Goal: Check status: Check status

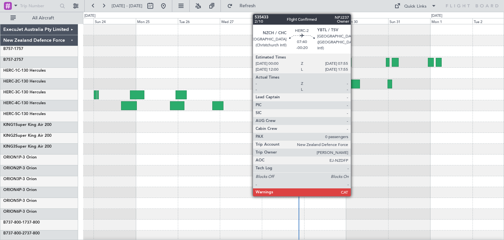
click at [354, 82] on div at bounding box center [353, 83] width 14 height 9
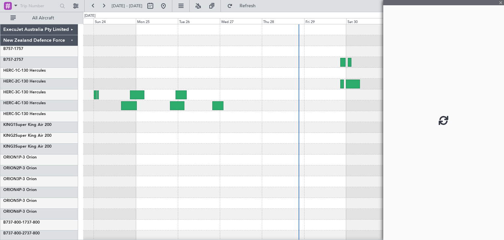
click at [354, 82] on div at bounding box center [353, 83] width 14 height 9
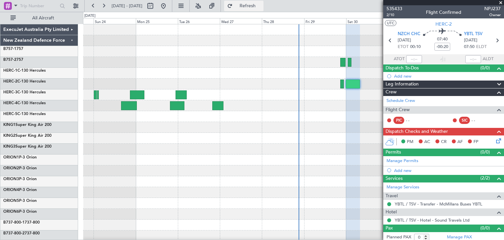
click at [262, 4] on span "Refresh" at bounding box center [248, 6] width 28 height 5
click at [501, 2] on span at bounding box center [501, 3] width 7 height 6
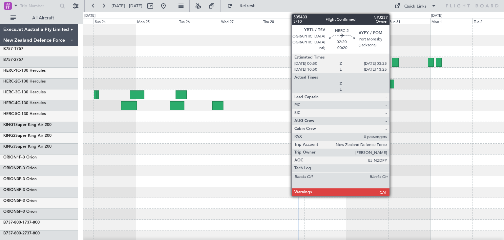
click at [393, 82] on div at bounding box center [391, 83] width 5 height 9
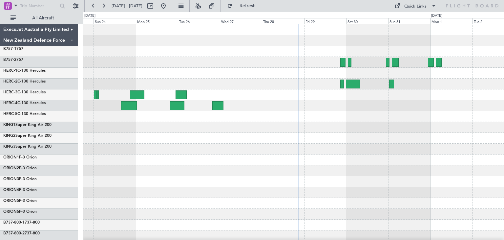
scroll to position [55, 0]
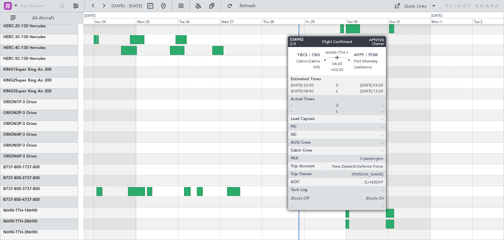
click at [389, 209] on div at bounding box center [390, 212] width 8 height 9
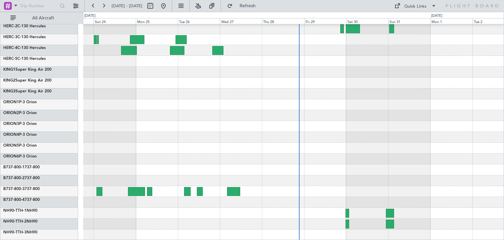
scroll to position [0, 0]
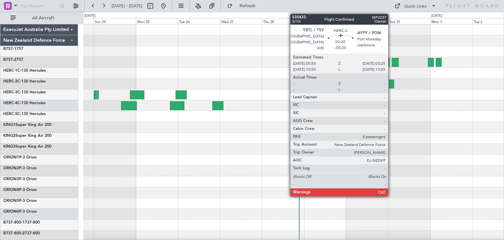
click at [391, 82] on div at bounding box center [391, 83] width 5 height 9
click at [391, 82] on fb-app "[DATE] - [DATE] Refresh Quick Links All Aircraft ExecuJet Australia Pty Limited…" at bounding box center [252, 122] width 504 height 235
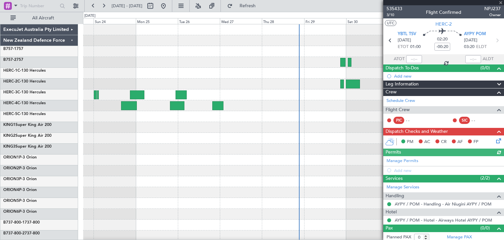
click at [502, 2] on div at bounding box center [443, 2] width 121 height 5
click at [502, 3] on div at bounding box center [443, 2] width 121 height 5
click at [345, 126] on div at bounding box center [293, 127] width 421 height 11
click at [499, 1] on span at bounding box center [501, 3] width 7 height 6
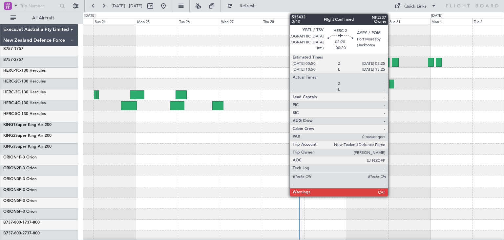
click at [391, 82] on div at bounding box center [391, 83] width 5 height 9
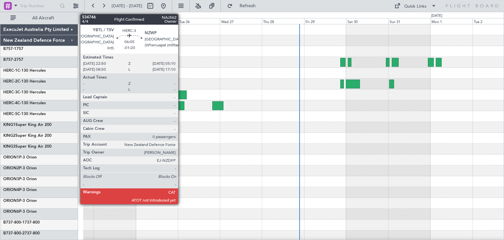
click at [181, 93] on div at bounding box center [181, 94] width 11 height 9
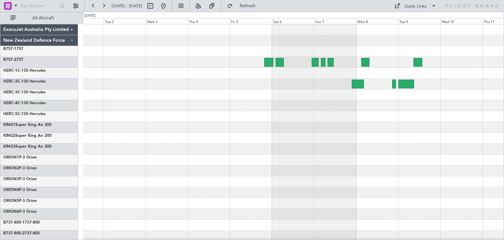
click at [22, 137] on div "ExecuJet Australia Pty Limited New Zealand Defence Force B757-1 757 B757-2 757 …" at bounding box center [252, 126] width 504 height 228
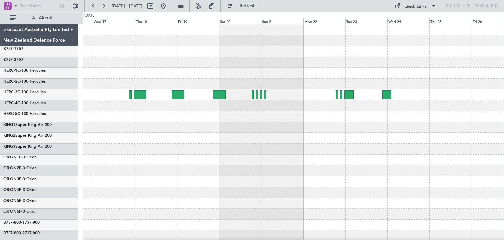
click at [151, 161] on div at bounding box center [293, 159] width 421 height 271
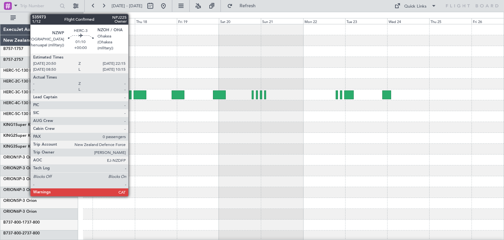
click at [131, 96] on div at bounding box center [130, 94] width 3 height 9
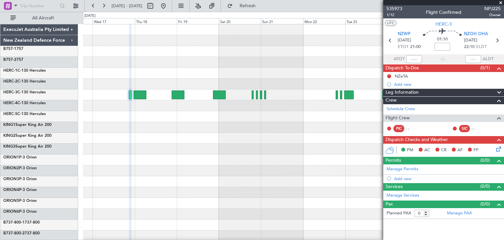
click at [501, 2] on span at bounding box center [501, 3] width 7 height 6
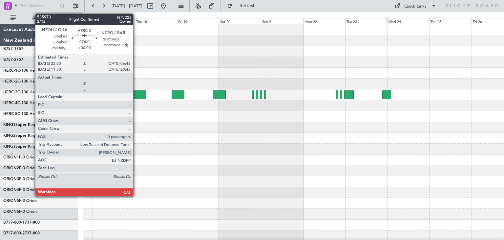
click at [136, 94] on div at bounding box center [140, 94] width 13 height 9
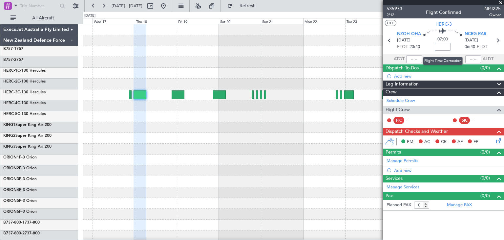
click at [441, 46] on input at bounding box center [443, 47] width 16 height 8
type input "-01:20"
click at [502, 2] on span at bounding box center [501, 3] width 7 height 6
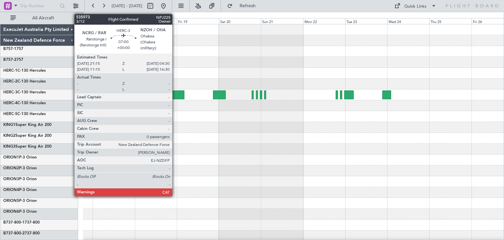
click at [175, 92] on div at bounding box center [178, 94] width 13 height 9
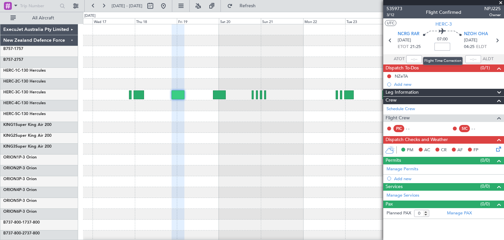
click at [443, 47] on input at bounding box center [443, 47] width 16 height 8
type input "-00:05"
click at [501, 1] on span at bounding box center [501, 3] width 7 height 6
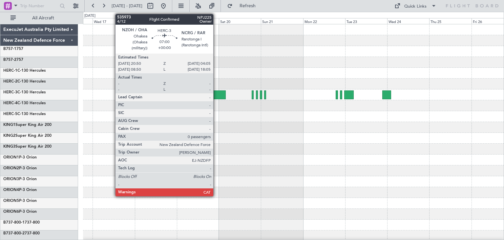
click at [216, 93] on div at bounding box center [219, 94] width 13 height 9
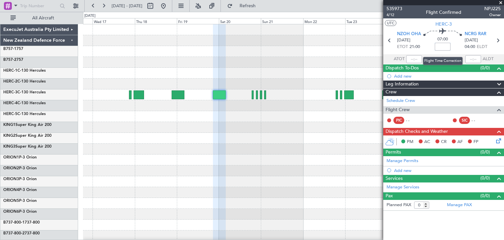
click at [444, 46] on input at bounding box center [443, 47] width 16 height 8
type input "-01:15"
click at [499, 0] on span at bounding box center [501, 3] width 7 height 6
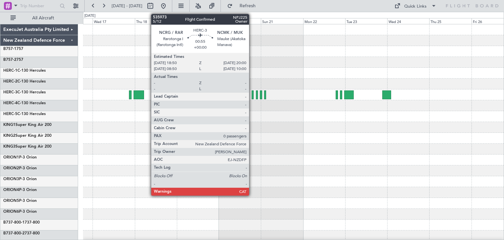
click at [252, 93] on div at bounding box center [253, 94] width 2 height 9
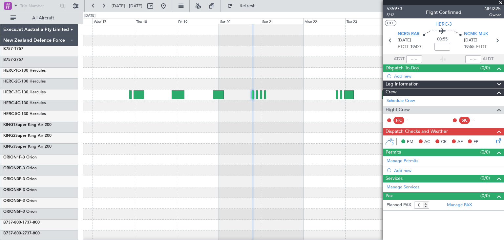
click at [501, 2] on span at bounding box center [501, 3] width 7 height 6
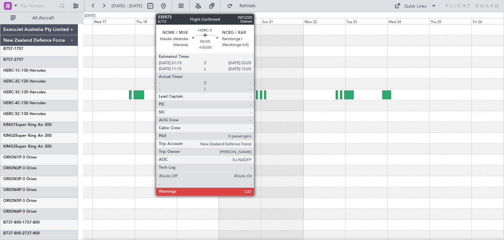
click at [257, 96] on div at bounding box center [257, 94] width 2 height 9
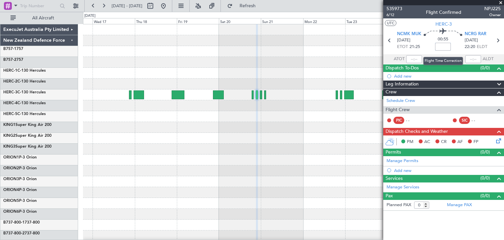
click at [444, 45] on input at bounding box center [443, 47] width 16 height 8
type input "-00:05"
click at [501, 2] on span at bounding box center [501, 3] width 7 height 6
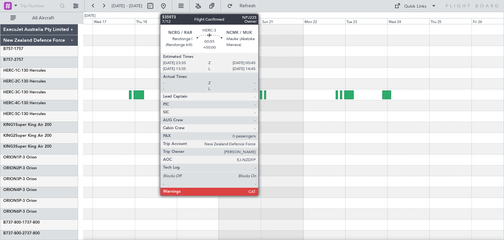
click at [261, 94] on div at bounding box center [261, 94] width 2 height 9
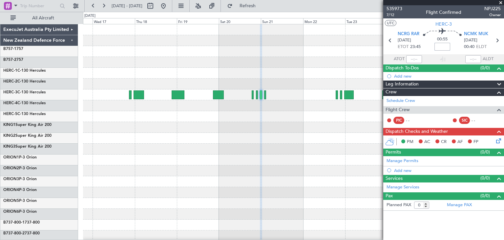
click at [444, 47] on input at bounding box center [443, 47] width 16 height 8
type input "-00:05"
click at [500, 3] on span at bounding box center [501, 3] width 7 height 6
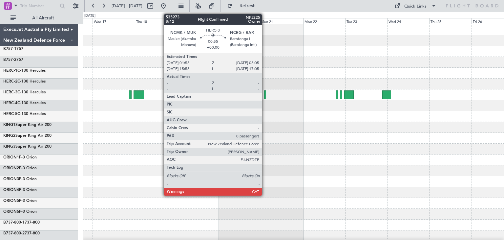
click at [265, 95] on div at bounding box center [265, 94] width 2 height 9
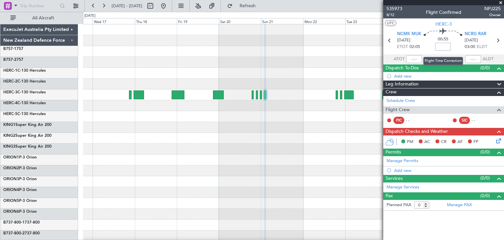
click at [442, 46] on input at bounding box center [443, 47] width 16 height 8
type input "-00:05"
click at [501, 3] on span at bounding box center [501, 3] width 7 height 6
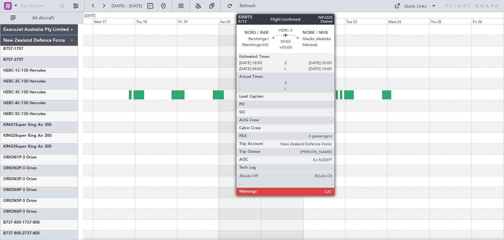
click at [338, 96] on div at bounding box center [337, 94] width 2 height 9
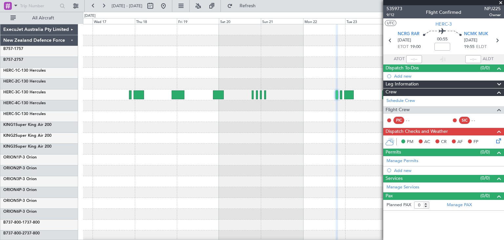
click at [502, 3] on span at bounding box center [501, 3] width 7 height 6
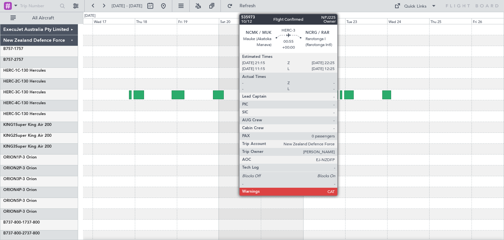
click at [340, 97] on div at bounding box center [341, 94] width 2 height 9
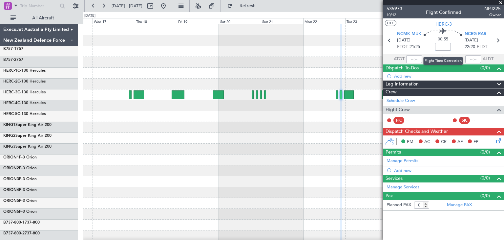
click at [444, 46] on input at bounding box center [443, 47] width 16 height 8
type input "-00:05"
click at [504, 1] on span at bounding box center [501, 3] width 7 height 6
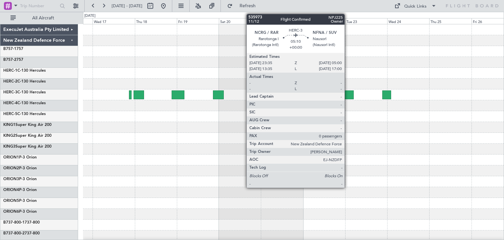
click at [348, 95] on div at bounding box center [349, 94] width 10 height 9
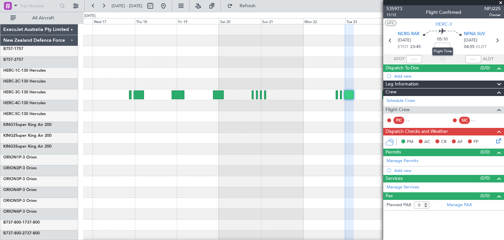
click at [446, 44] on mat-tooltip-component "Flight Time" at bounding box center [443, 51] width 30 height 17
click at [443, 45] on input at bounding box center [443, 47] width 16 height 8
type input "-00:10"
click at [503, 0] on span at bounding box center [501, 3] width 7 height 6
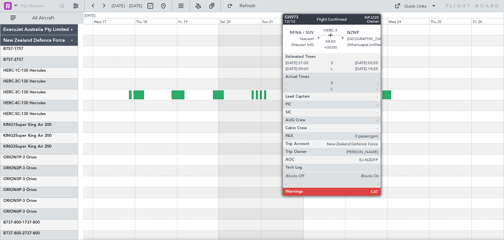
click at [384, 92] on div at bounding box center [386, 94] width 9 height 9
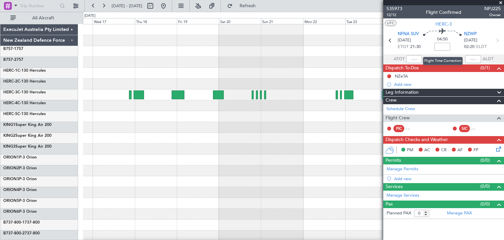
click at [440, 46] on input at bounding box center [443, 47] width 16 height 8
type input "-00:30"
click at [502, 1] on span at bounding box center [501, 3] width 7 height 6
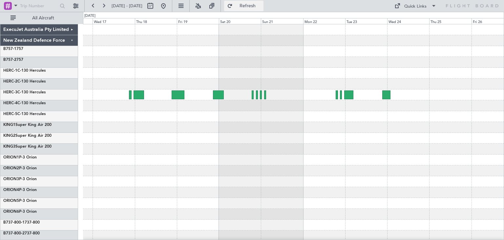
click at [262, 5] on span "Refresh" at bounding box center [248, 6] width 28 height 5
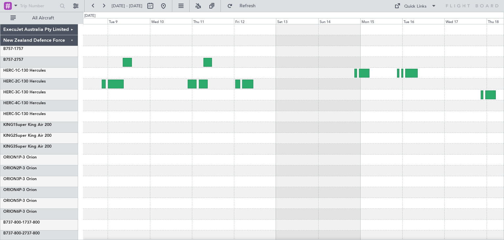
click at [504, 151] on div "ExecuJet Australia Pty Limited New Zealand Defence Force B757-1 757 B757-2 757 …" at bounding box center [252, 126] width 504 height 228
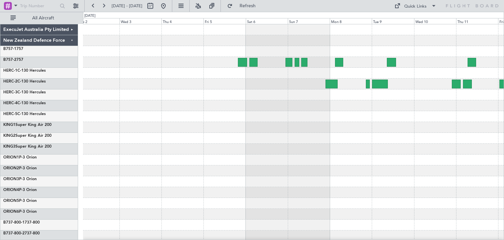
click at [504, 146] on div "ExecuJet Australia Pty Limited New Zealand Defence Force B757-1 757 B757-2 757 …" at bounding box center [252, 126] width 504 height 228
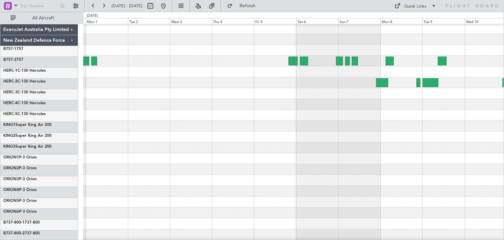
click at [449, 143] on div at bounding box center [293, 147] width 421 height 11
